Goal: Find specific page/section: Find specific page/section

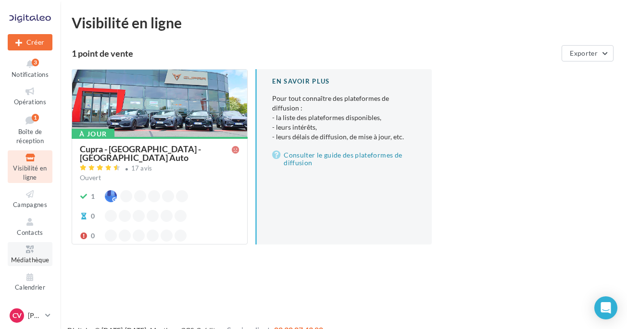
scroll to position [92, 0]
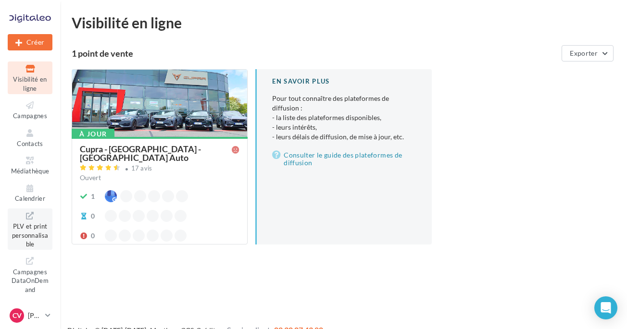
click at [28, 228] on span "PLV et print personnalisable" at bounding box center [30, 234] width 37 height 27
click at [584, 187] on div "À jour Cupra - [GEOGRAPHIC_DATA] - [GEOGRAPHIC_DATA] Auto 17 avis Ouvert 1 0 0 …" at bounding box center [348, 164] width 552 height 191
click at [27, 233] on span "PLV et print personnalisable" at bounding box center [30, 234] width 37 height 27
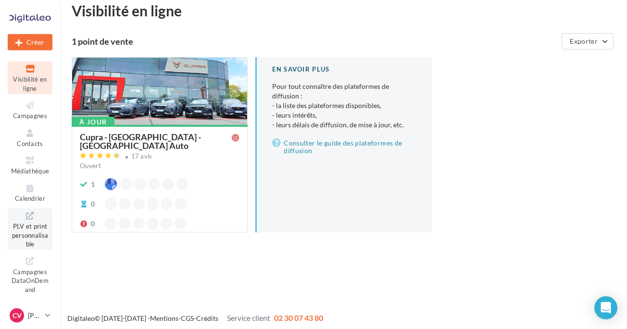
scroll to position [15, 0]
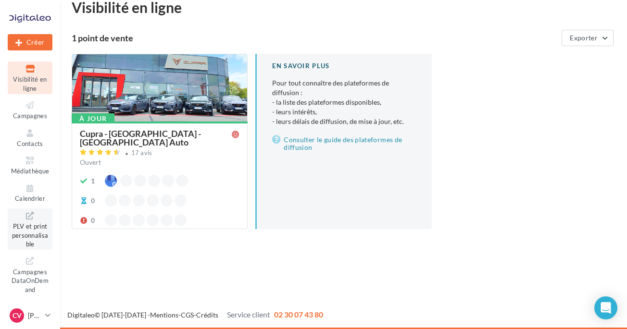
click at [26, 223] on span "PLV et print personnalisable" at bounding box center [30, 234] width 37 height 27
click at [33, 164] on link "Médiathèque" at bounding box center [30, 165] width 45 height 24
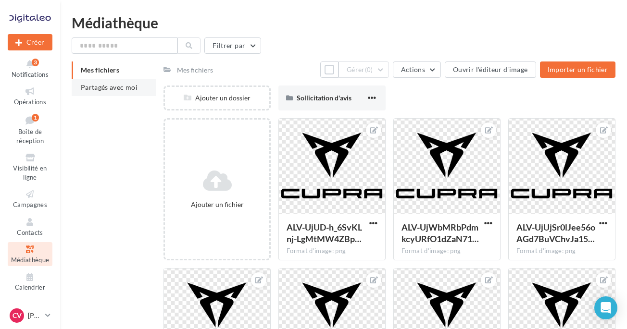
click at [121, 86] on span "Partagés avec moi" at bounding box center [109, 87] width 57 height 8
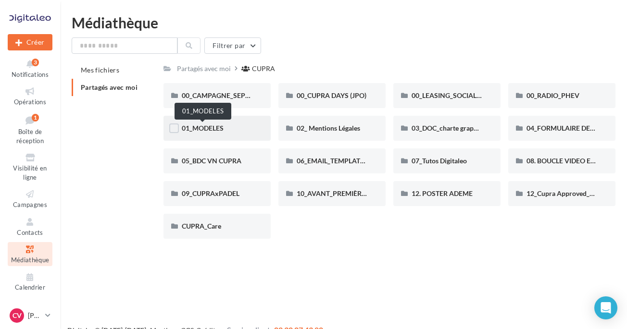
click at [220, 126] on span "01_MODELES" at bounding box center [203, 128] width 42 height 8
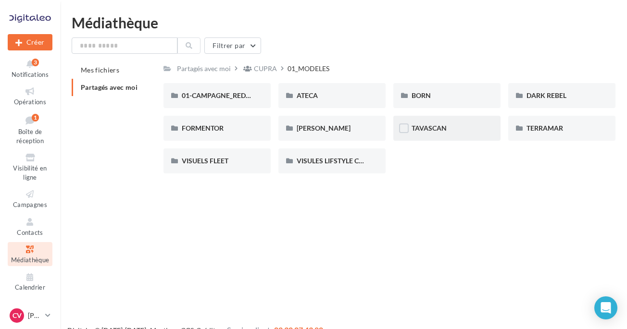
click at [435, 125] on div "TAVASCAN" at bounding box center [447, 129] width 71 height 10
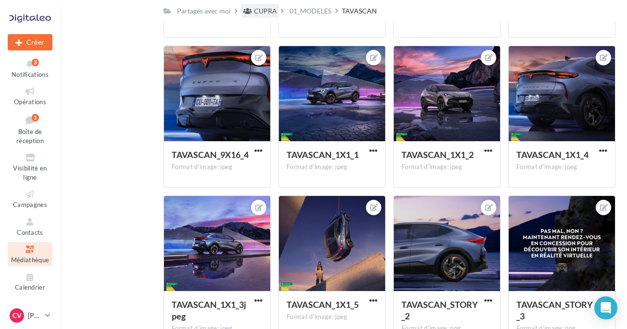
click at [265, 11] on div "CUPRA" at bounding box center [265, 11] width 23 height 10
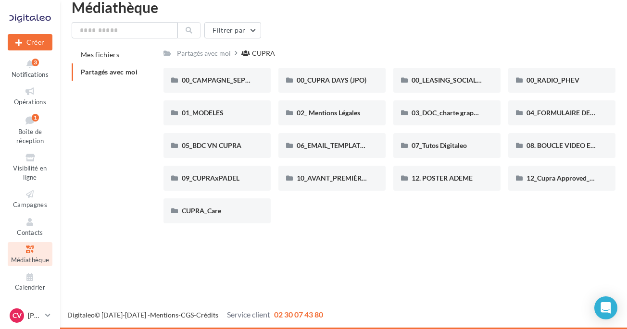
click at [113, 43] on div "Filtrer par Mes fichiers Partagés avec moi Partagés avec moi CUPRA C Partagé pa…" at bounding box center [344, 126] width 544 height 209
click at [113, 34] on input "text" at bounding box center [125, 30] width 106 height 16
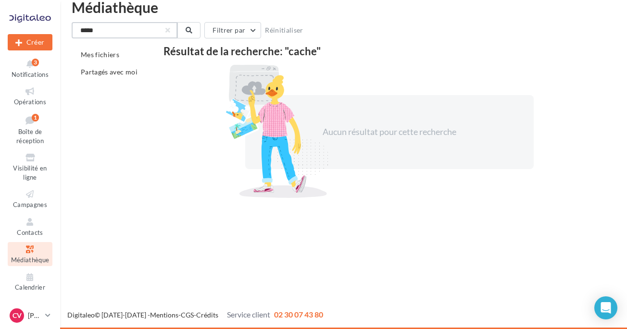
drag, startPoint x: 116, startPoint y: 31, endPoint x: 70, endPoint y: 31, distance: 46.2
click at [72, 32] on input "*****" at bounding box center [125, 30] width 106 height 16
type input "*****"
click at [609, 126] on div "Aucun résultat pour cette recherche" at bounding box center [390, 132] width 452 height 136
click at [30, 316] on p "[PERSON_NAME]" at bounding box center [34, 316] width 13 height 10
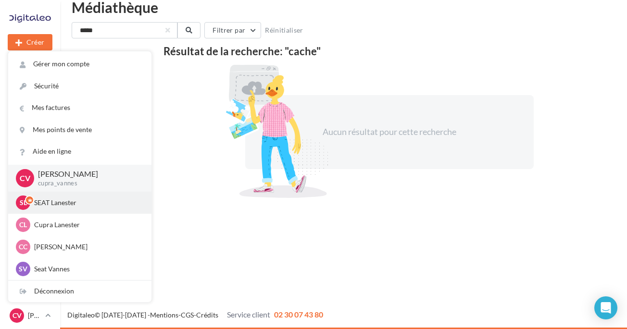
scroll to position [0, 0]
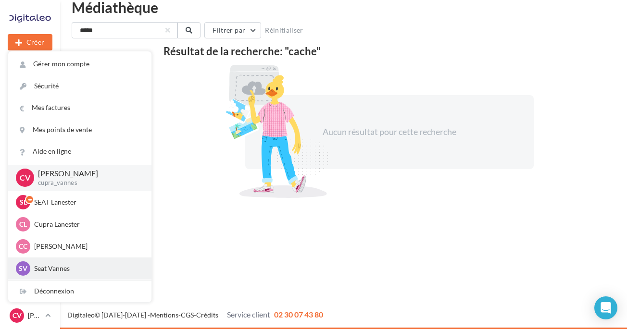
click at [71, 269] on p "Seat Vannes" at bounding box center [87, 269] width 106 height 10
